Goal: Task Accomplishment & Management: Complete application form

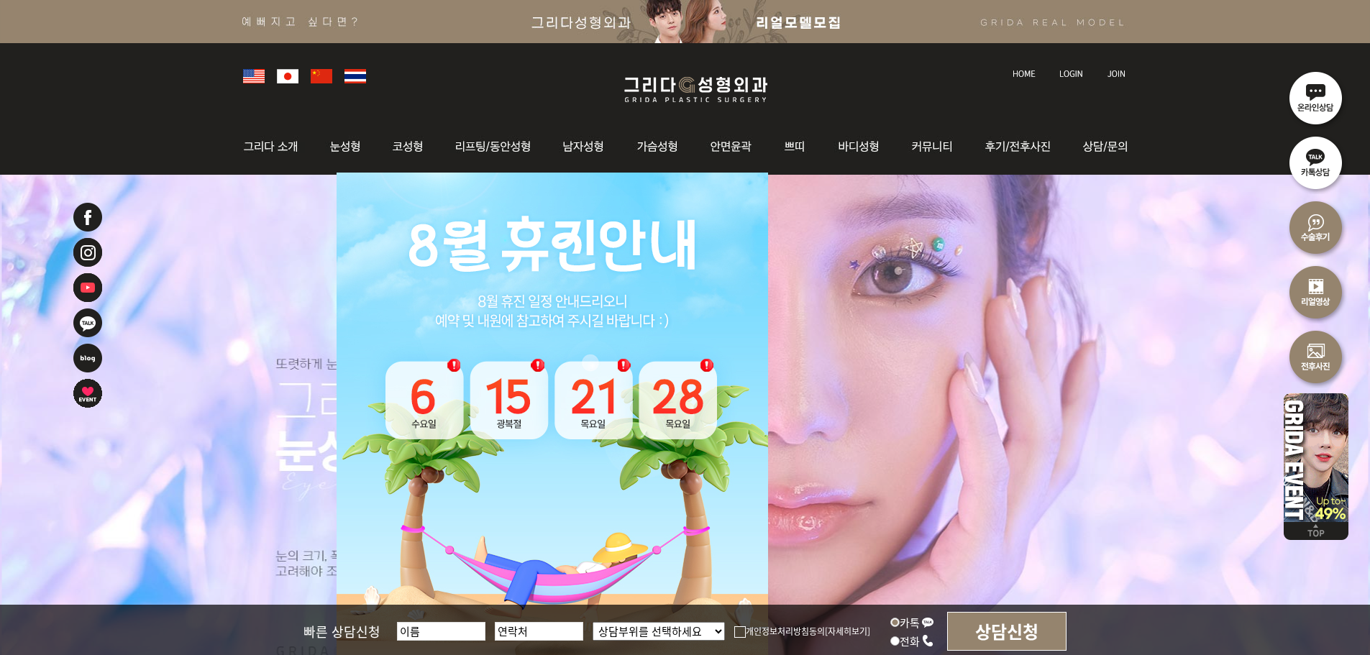
click at [1061, 71] on img at bounding box center [1072, 74] width 24 height 8
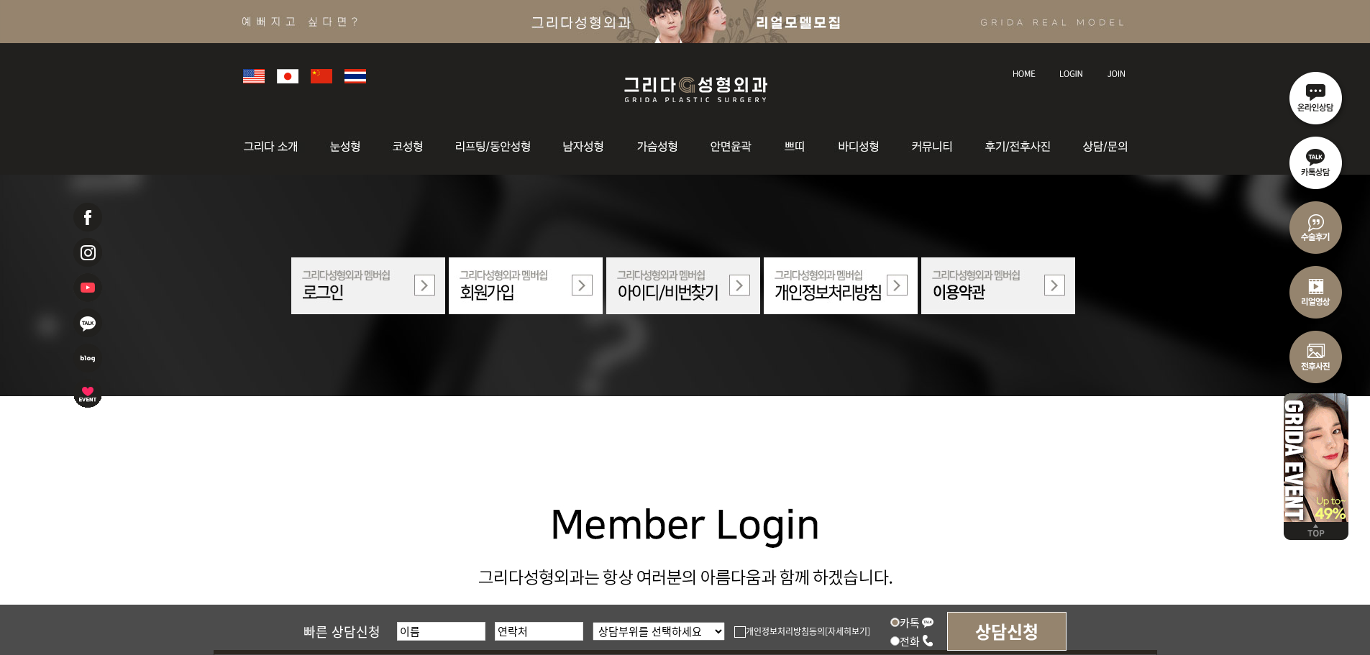
scroll to position [432, 0]
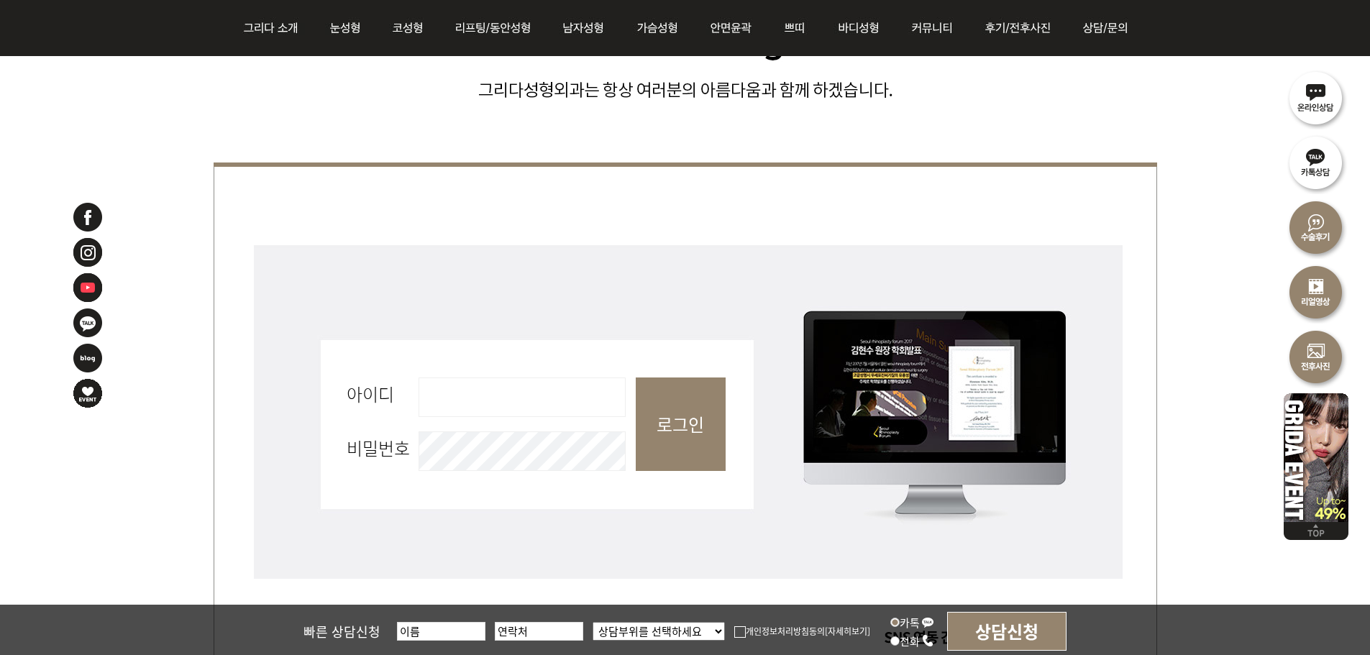
click at [555, 400] on input "아이디 필수" at bounding box center [522, 398] width 207 height 40
type input "admin"
click at [686, 429] on input "로그인" at bounding box center [681, 425] width 90 height 94
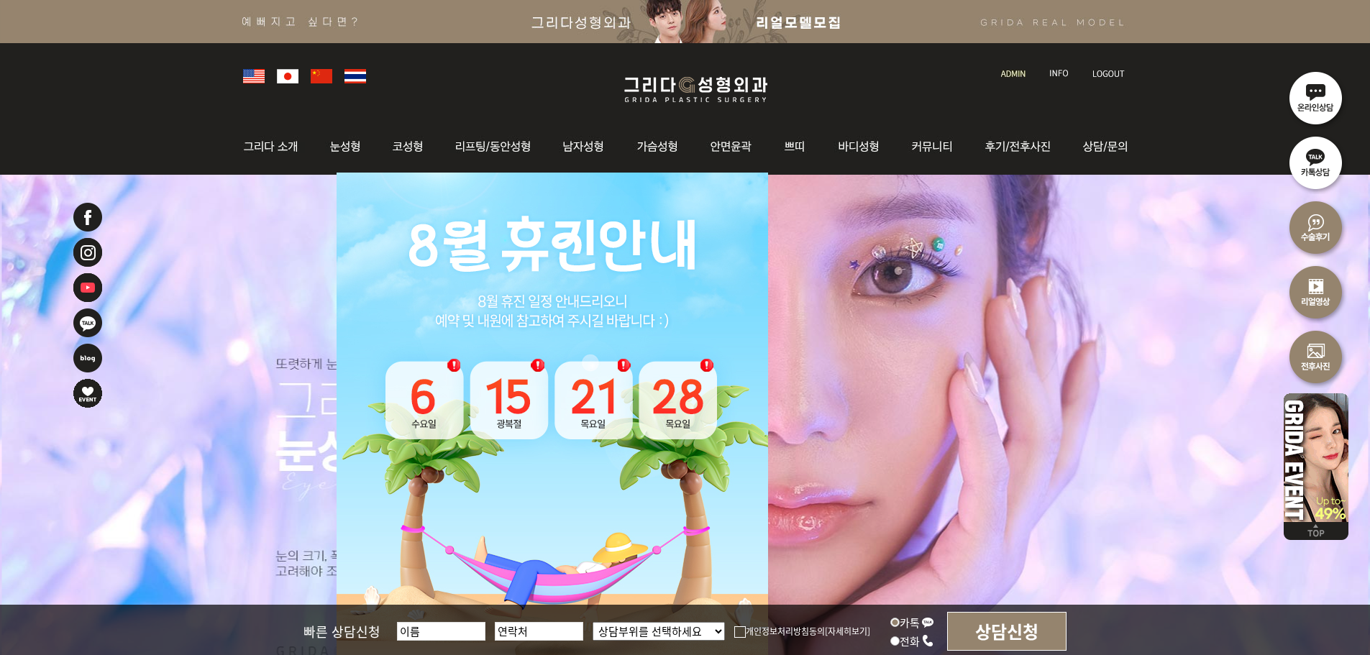
click at [1018, 73] on img at bounding box center [1013, 74] width 24 height 8
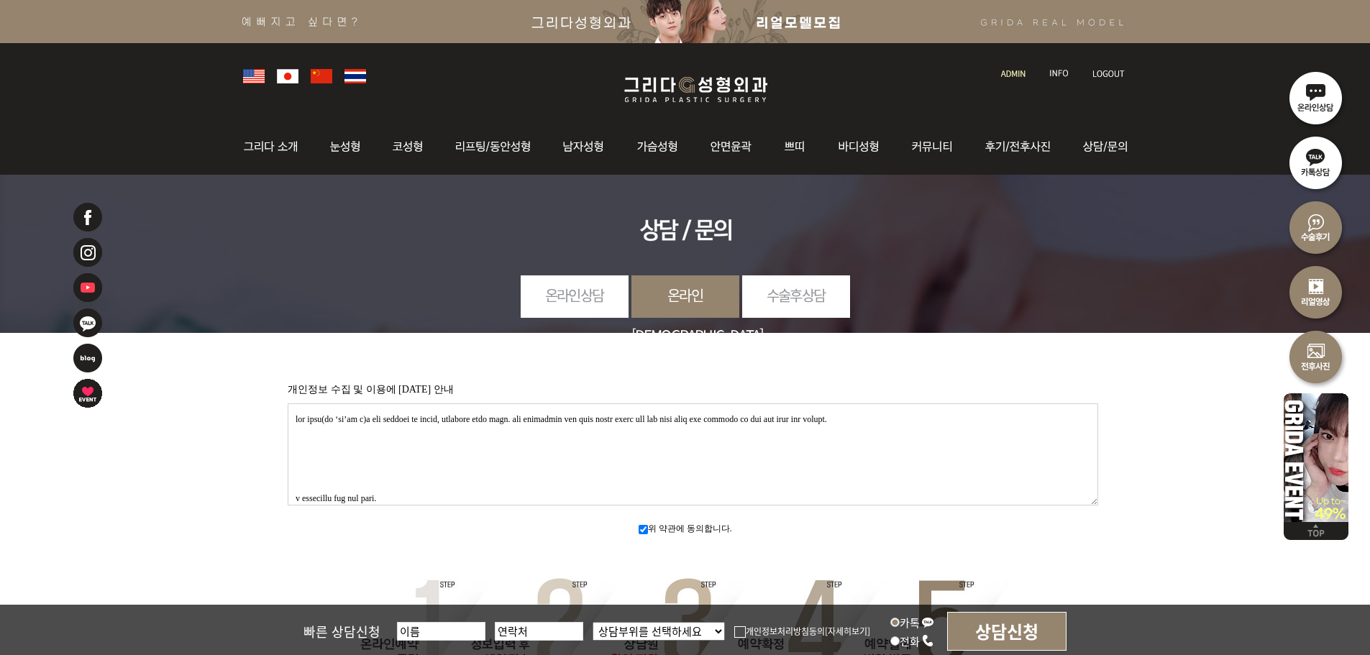
click at [1022, 70] on img at bounding box center [1013, 74] width 24 height 8
